Goal: Complete application form

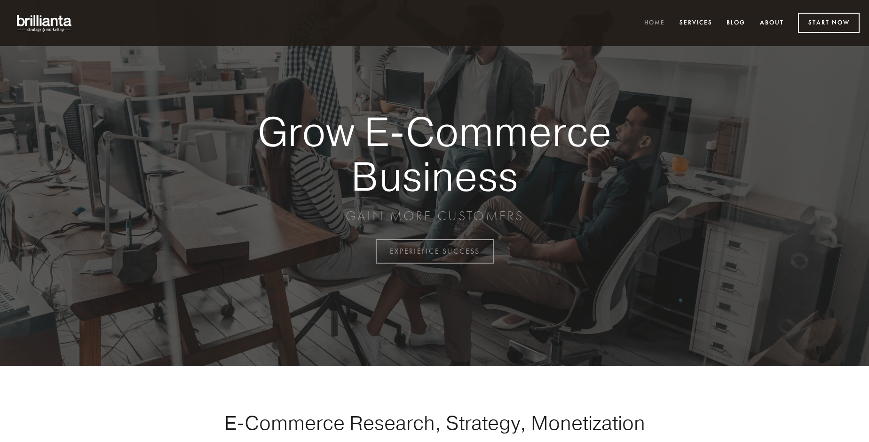
scroll to position [2466, 0]
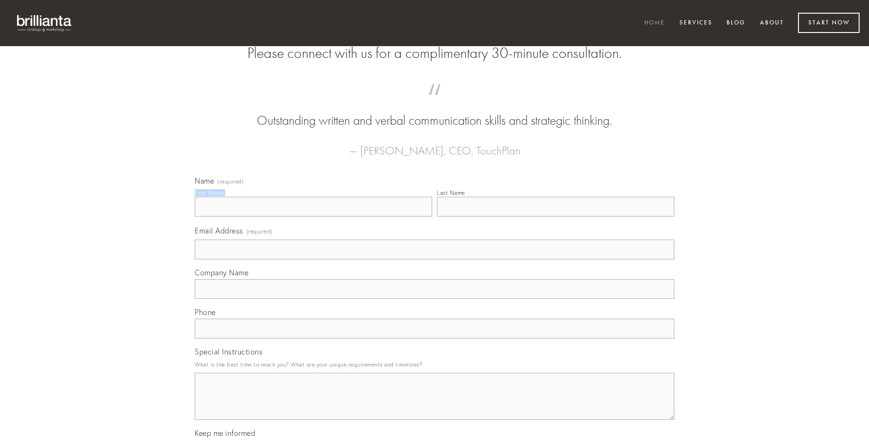
type input "[PERSON_NAME]"
click at [555, 216] on input "Last Name" at bounding box center [556, 207] width 238 height 20
type input "[PERSON_NAME]"
click at [435, 259] on input "Email Address (required)" at bounding box center [435, 249] width 480 height 20
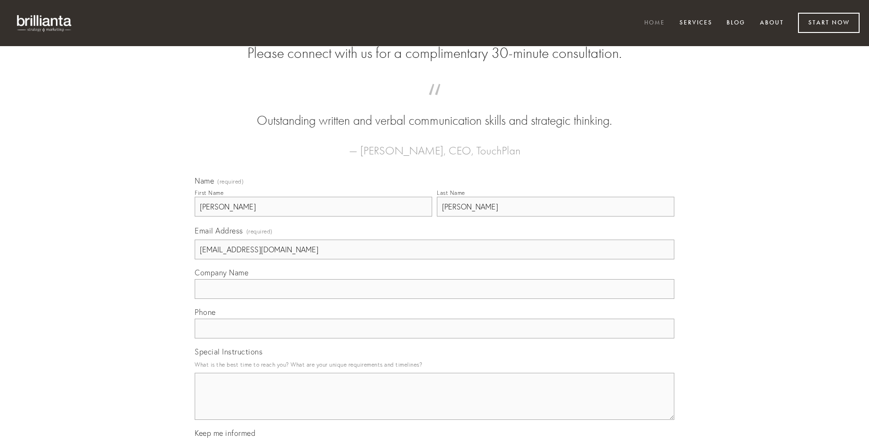
type input "[EMAIL_ADDRESS][DOMAIN_NAME]"
click at [435, 299] on input "Company Name" at bounding box center [435, 289] width 480 height 20
type input "abeo"
click at [435, 338] on input "text" at bounding box center [435, 328] width 480 height 20
click at [435, 405] on textarea "Special Instructions" at bounding box center [435, 396] width 480 height 47
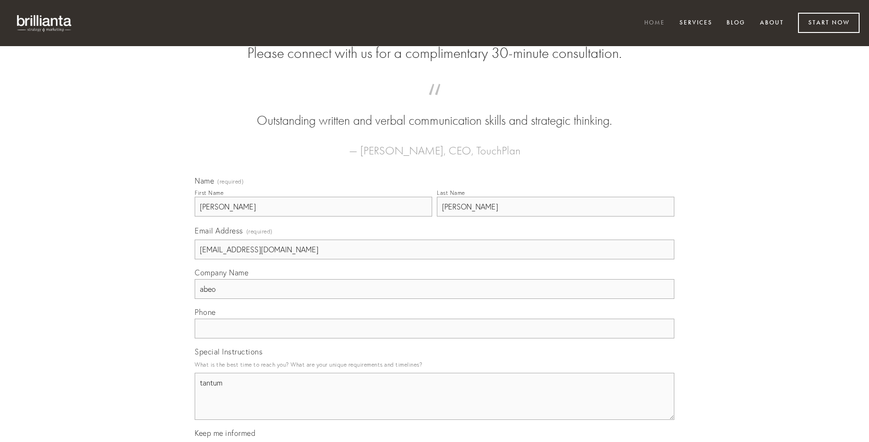
type textarea "tantum"
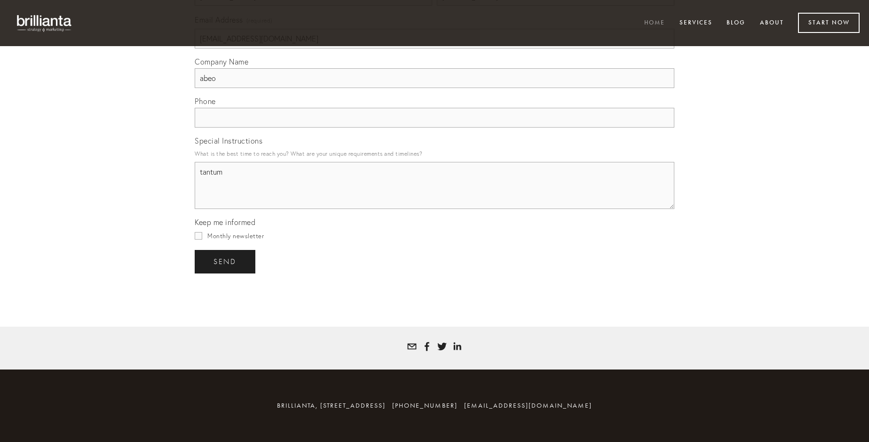
click at [226, 261] on span "send" at bounding box center [225, 261] width 23 height 8
